Goal: Task Accomplishment & Management: Manage account settings

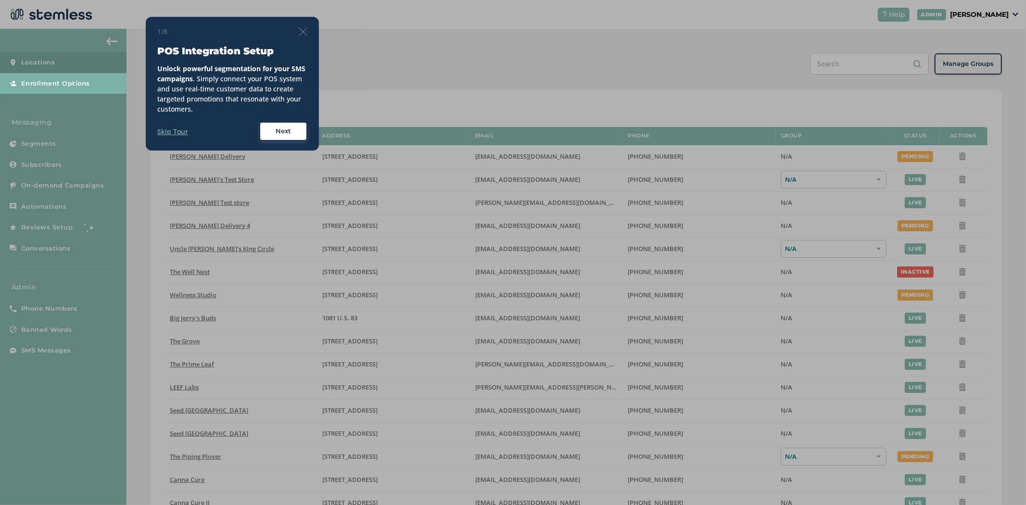
click at [305, 32] on img at bounding box center [303, 31] width 9 height 9
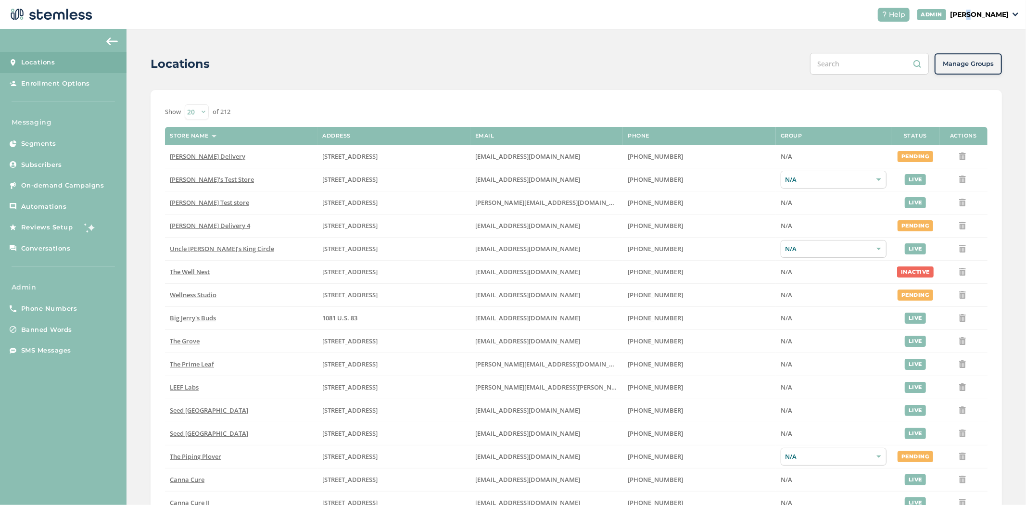
drag, startPoint x: 983, startPoint y: 12, endPoint x: 988, endPoint y: 17, distance: 6.8
click at [983, 12] on p "[PERSON_NAME]" at bounding box center [979, 15] width 59 height 10
click at [986, 69] on span "Impersonate" at bounding box center [984, 70] width 47 height 10
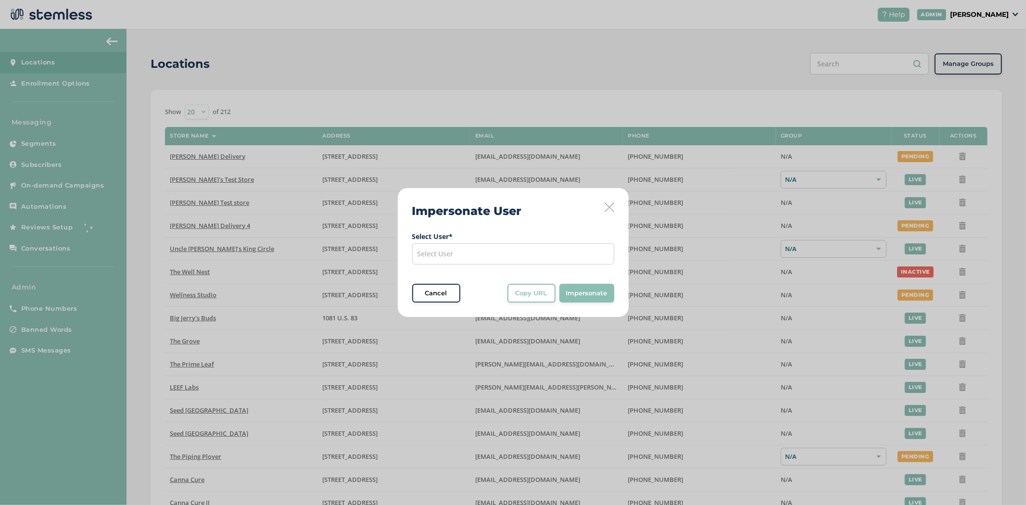
click at [478, 261] on div "Select User" at bounding box center [513, 254] width 202 height 21
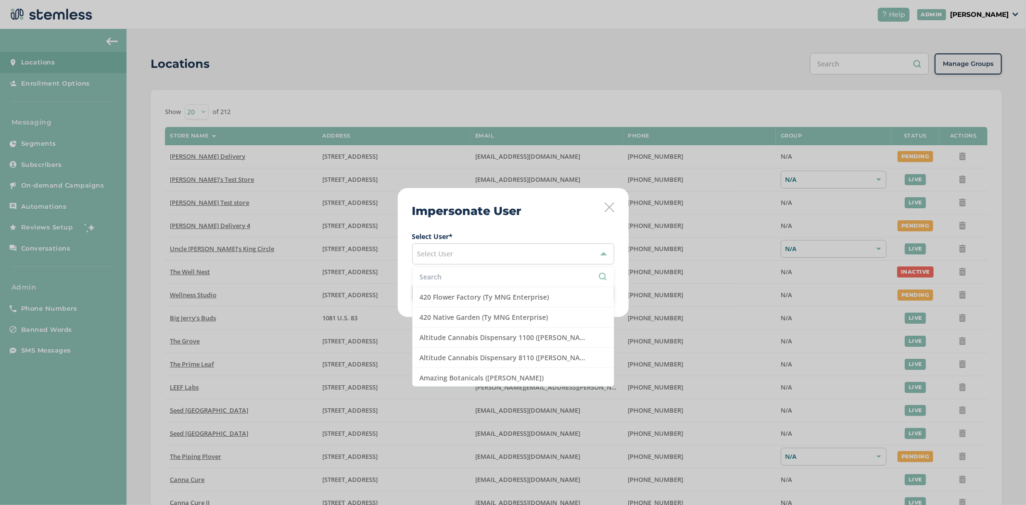
click at [468, 276] on input "text" at bounding box center [513, 277] width 187 height 10
type input "mmd"
click at [470, 304] on li "MMD - Hollywood ([PERSON_NAME])" at bounding box center [513, 297] width 201 height 20
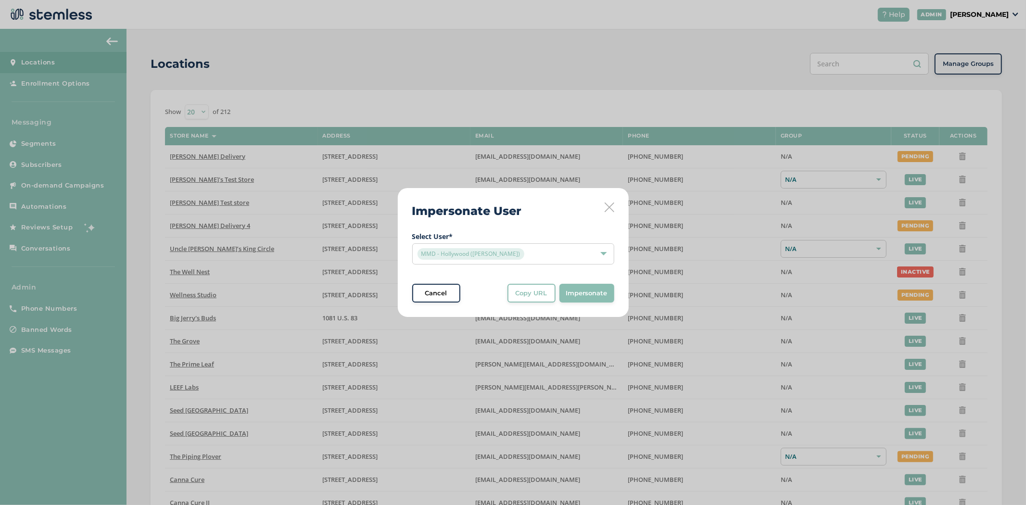
click at [579, 292] on span "Impersonate" at bounding box center [586, 294] width 41 height 10
